Goal: Information Seeking & Learning: Learn about a topic

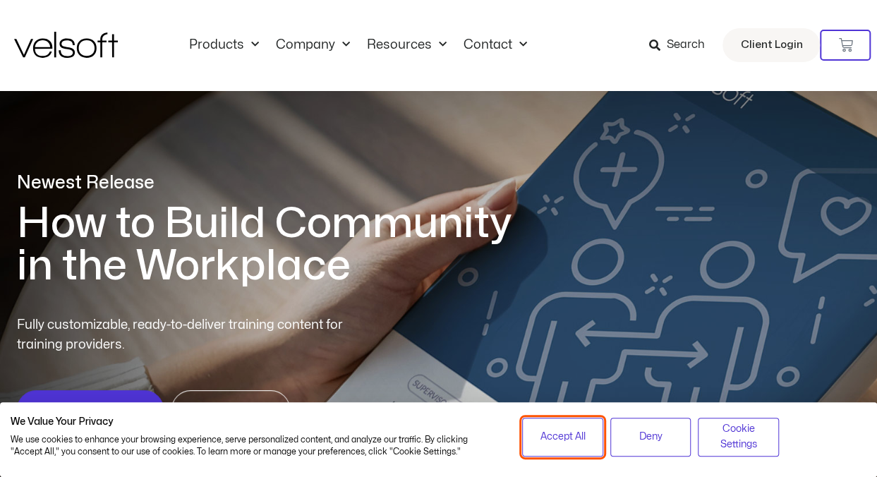
click at [566, 442] on span "Accept All" at bounding box center [562, 437] width 45 height 16
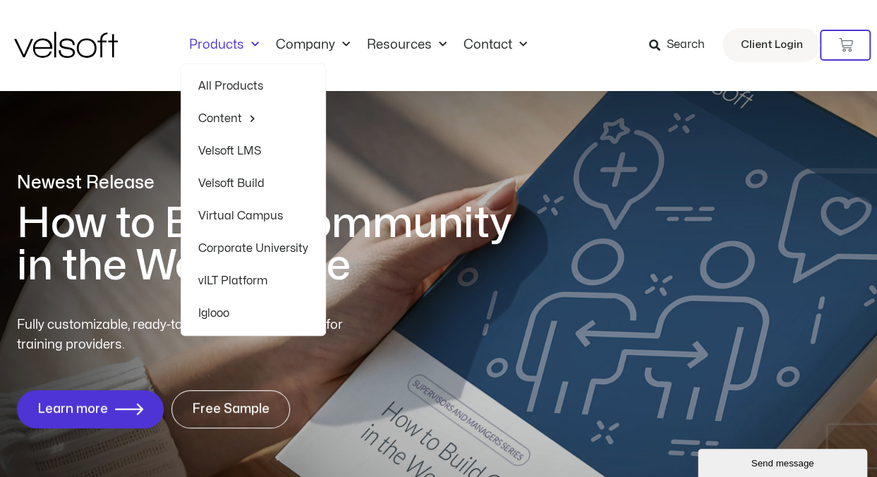
click at [250, 42] on span "Menu" at bounding box center [251, 44] width 15 height 23
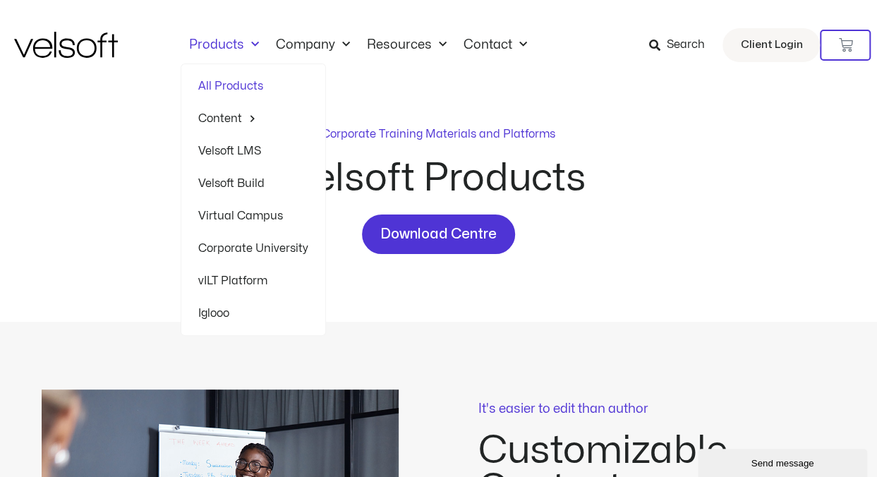
click at [248, 43] on span "Menu" at bounding box center [251, 44] width 15 height 23
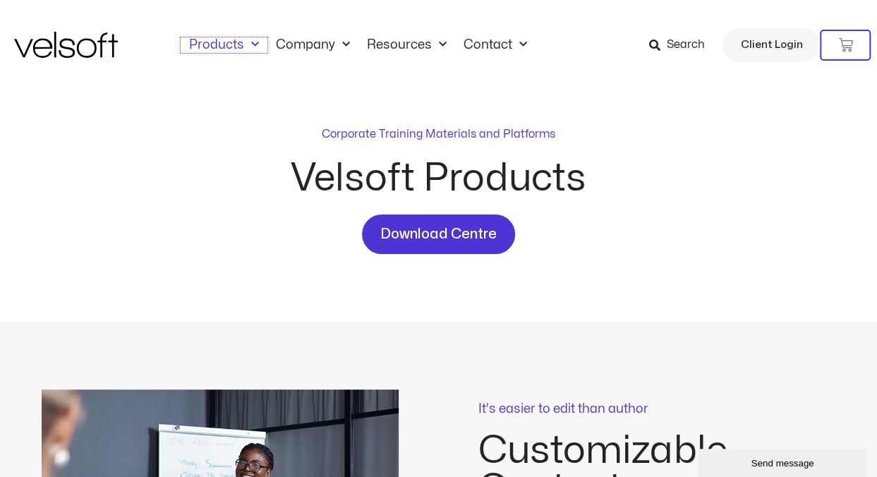
click at [248, 43] on span "Menu" at bounding box center [251, 44] width 15 height 23
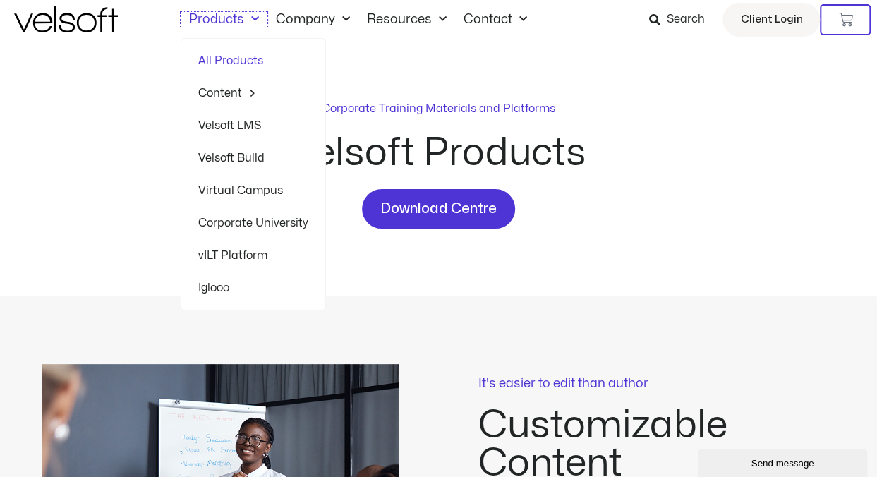
scroll to position [28, 0]
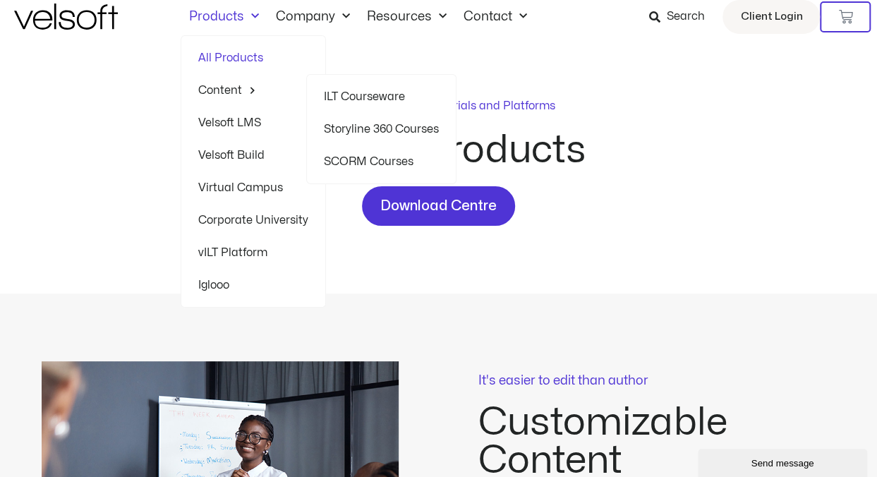
click at [246, 91] on span "Menu" at bounding box center [249, 90] width 14 height 22
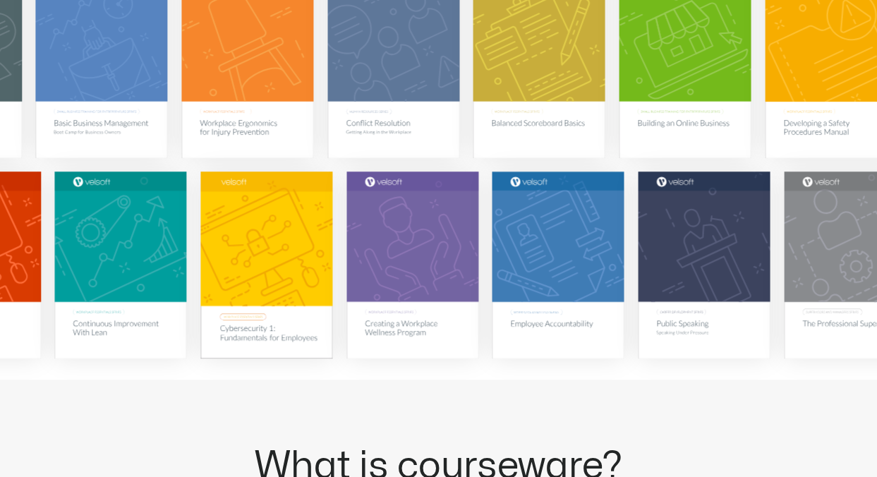
scroll to position [367, 0]
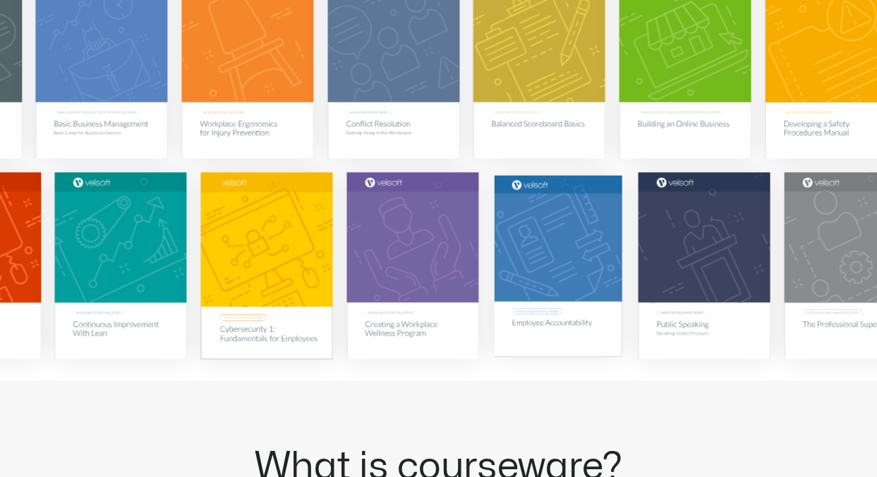
click at [560, 322] on img at bounding box center [558, 265] width 128 height 181
click at [544, 259] on img at bounding box center [558, 265] width 128 height 181
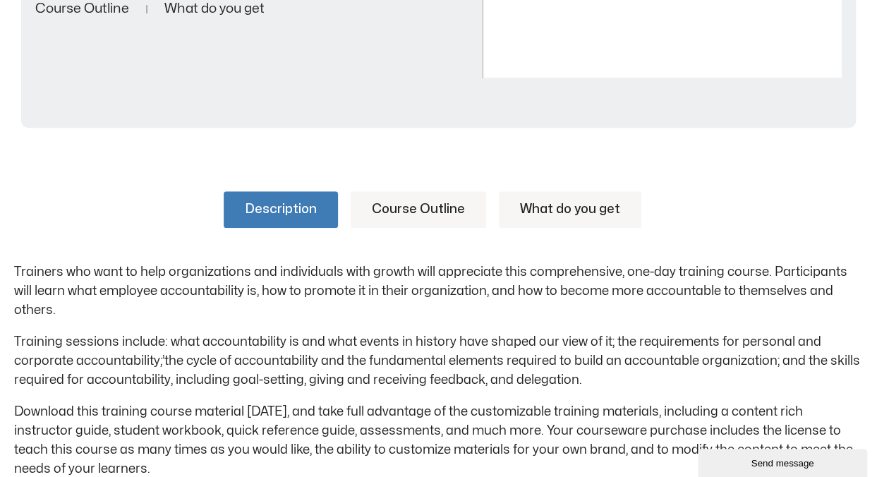
scroll to position [536, 0]
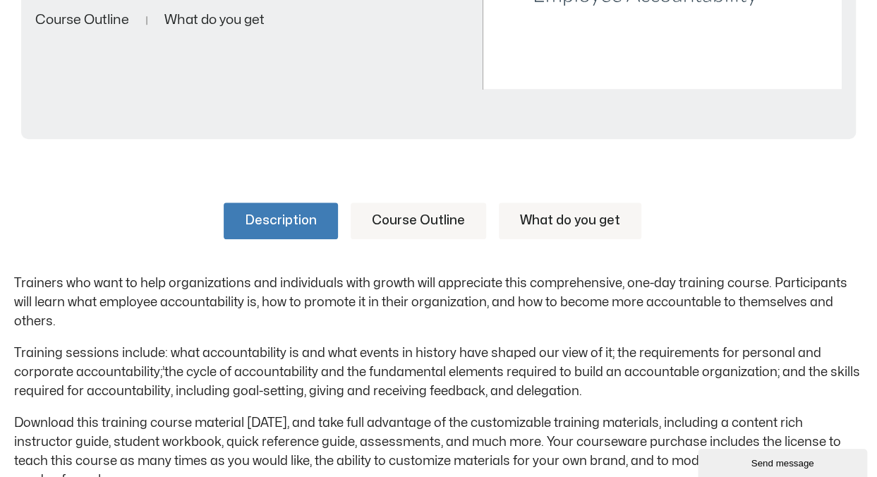
click at [292, 221] on link "Description" at bounding box center [281, 220] width 114 height 37
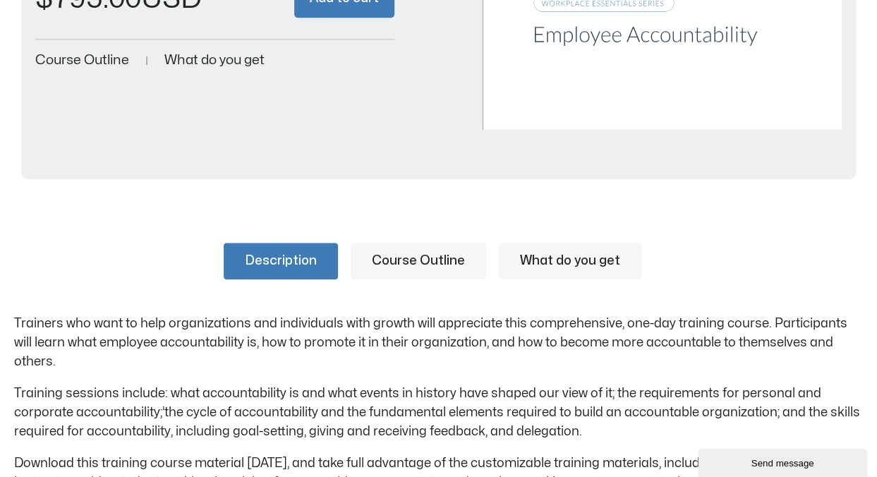
scroll to position [480, 0]
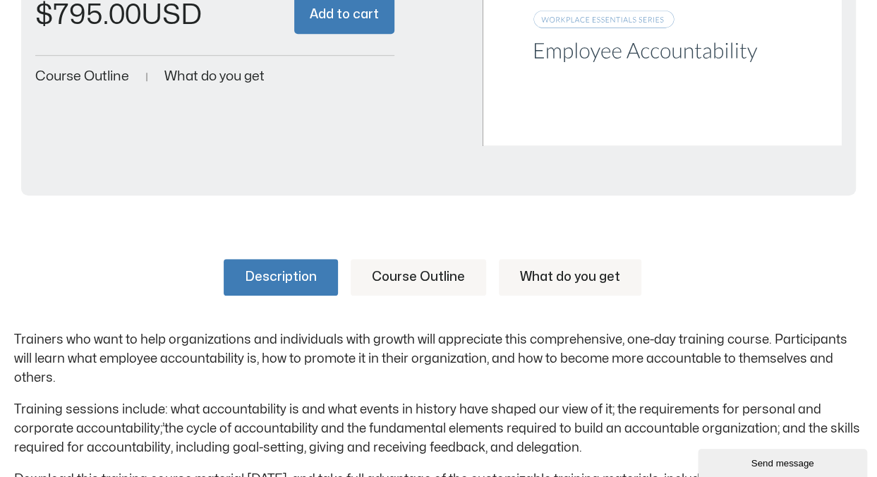
click at [426, 279] on link "Course Outline" at bounding box center [418, 277] width 135 height 37
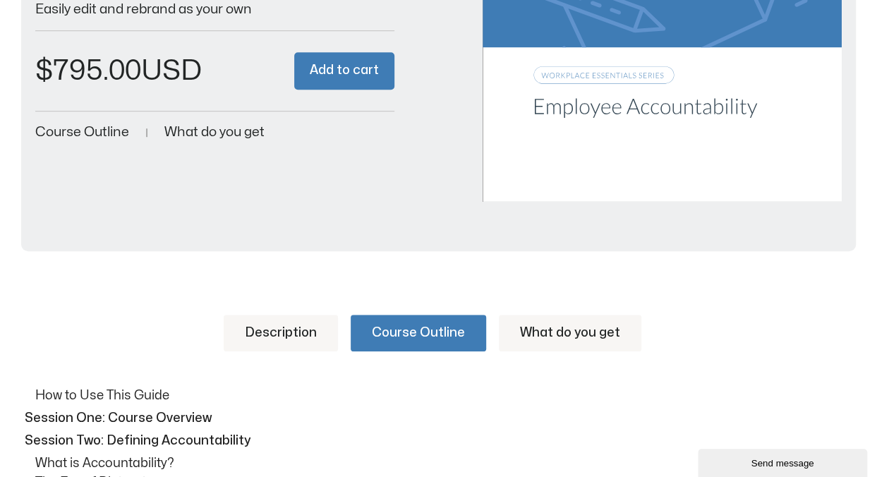
scroll to position [423, 0]
